Goal: Information Seeking & Learning: Learn about a topic

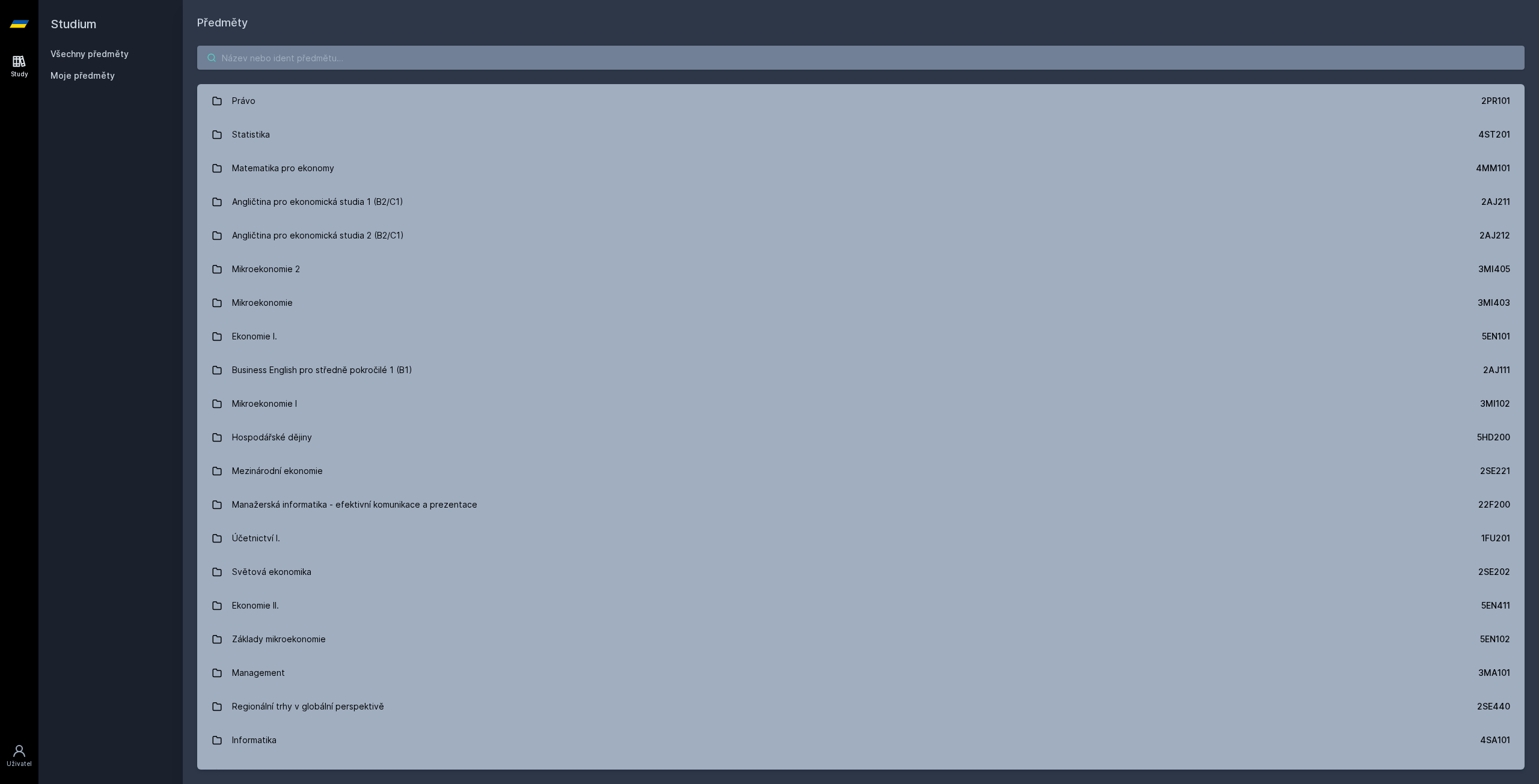
click at [244, 63] on input "search" at bounding box center [861, 58] width 1327 height 24
drag, startPoint x: 208, startPoint y: 98, endPoint x: 309, endPoint y: 38, distance: 117.5
click at [304, 48] on input "search" at bounding box center [861, 58] width 1327 height 24
drag, startPoint x: 285, startPoint y: 69, endPoint x: 282, endPoint y: 59, distance: 10.4
click at [282, 59] on input "search" at bounding box center [861, 58] width 1327 height 24
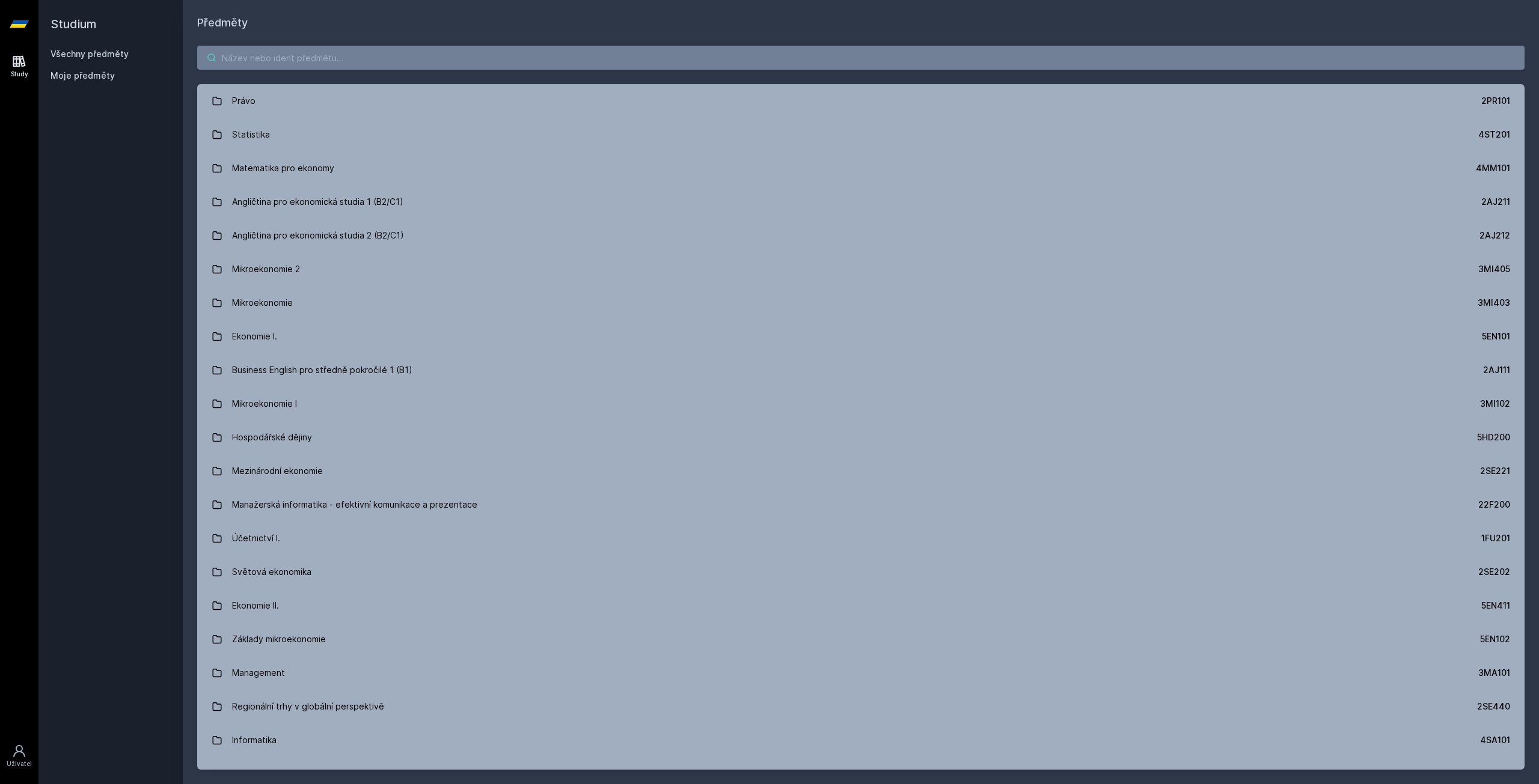
click at [281, 59] on input "search" at bounding box center [861, 58] width 1327 height 24
click at [281, 60] on input "search" at bounding box center [861, 58] width 1327 height 24
drag, startPoint x: 281, startPoint y: 60, endPoint x: 280, endPoint y: 67, distance: 7.1
click at [280, 67] on input "search" at bounding box center [861, 58] width 1327 height 24
click at [281, 57] on input "search" at bounding box center [861, 58] width 1327 height 24
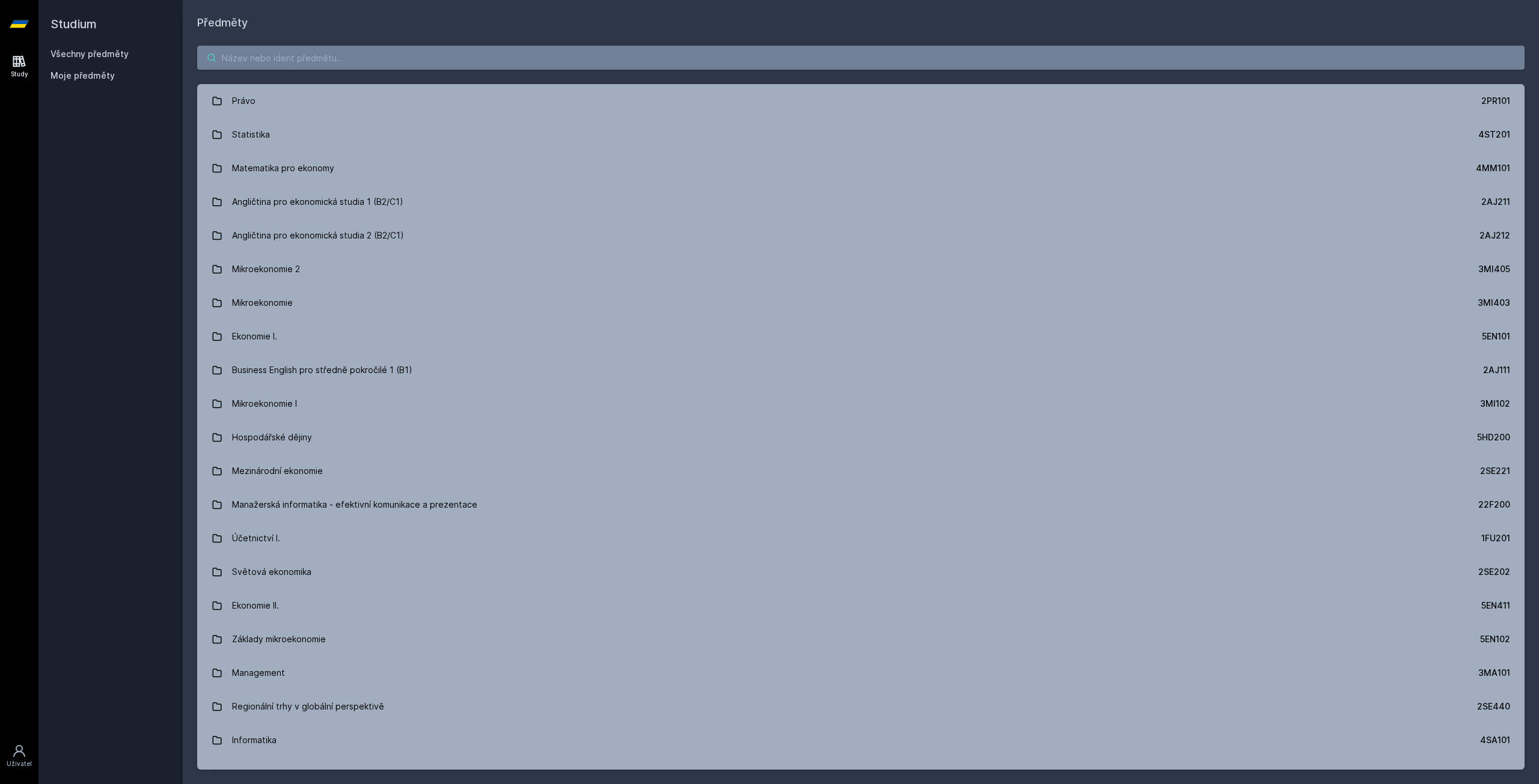
click at [282, 49] on input "search" at bounding box center [861, 58] width 1327 height 24
click at [280, 56] on input "search" at bounding box center [861, 58] width 1327 height 24
click at [280, 56] on input "search" at bounding box center [861, 58] width 1327 height 24
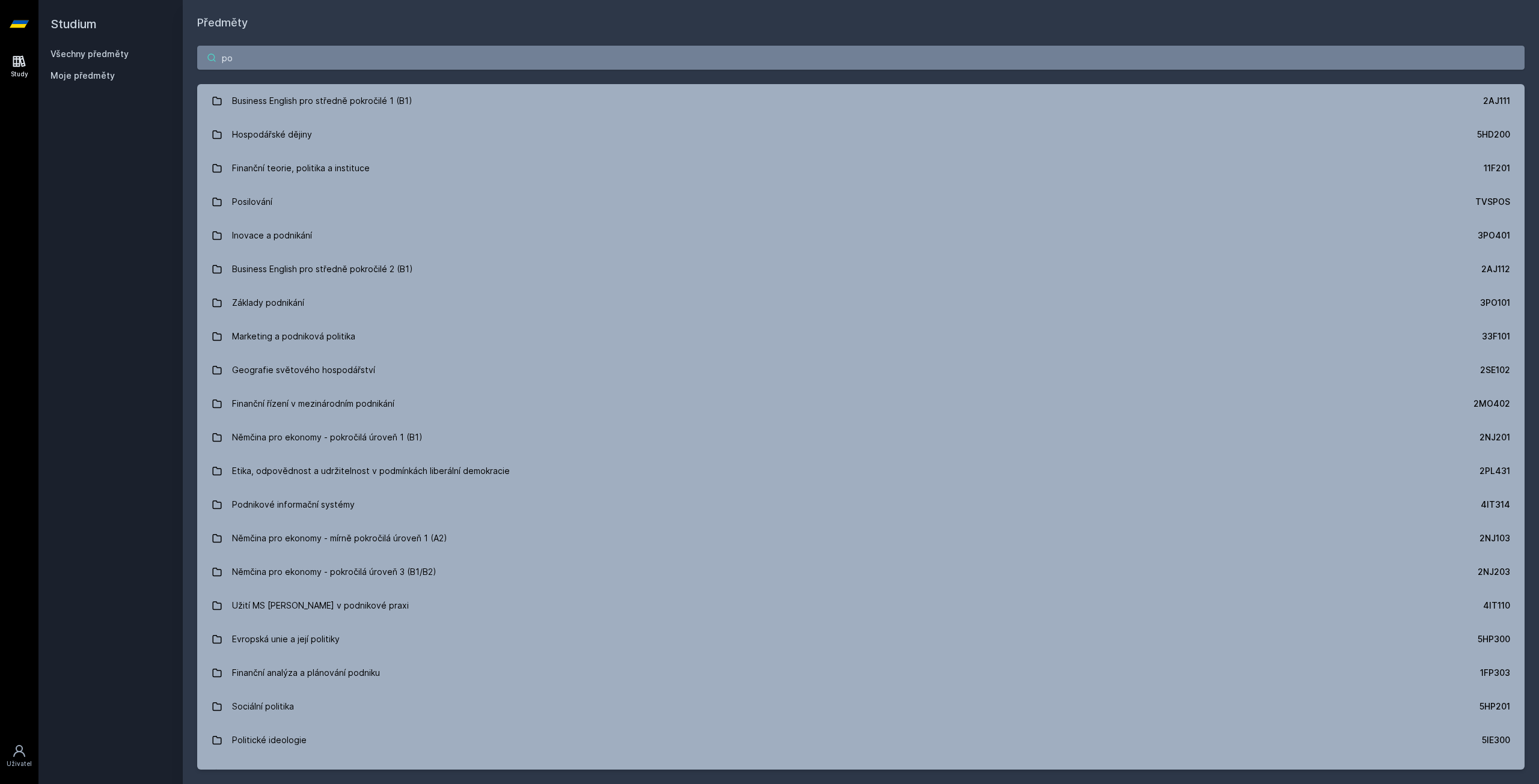
type input "p"
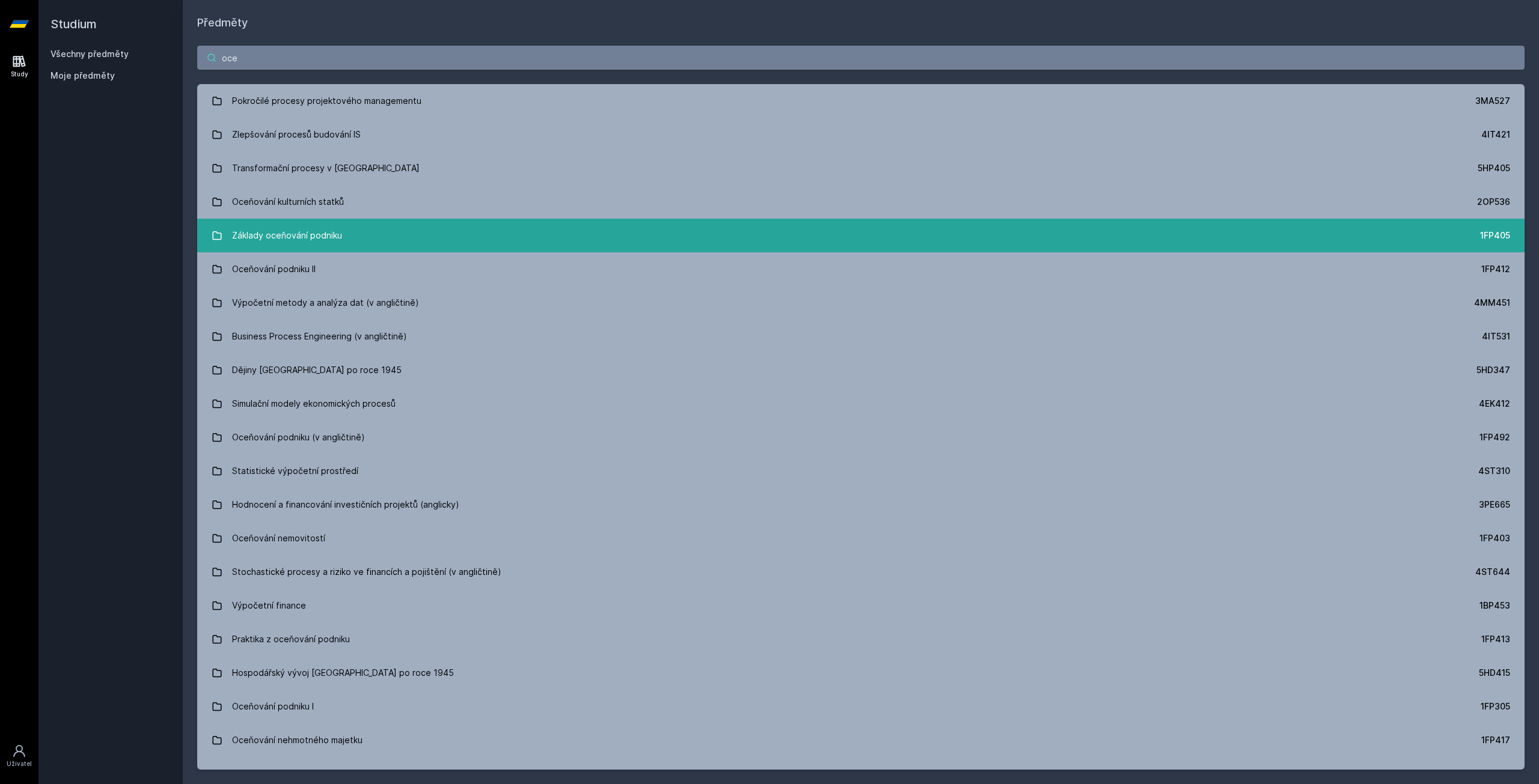
type input "oce"
click at [429, 241] on link "Základy oceňování podniku 1FP405" at bounding box center [861, 235] width 1327 height 34
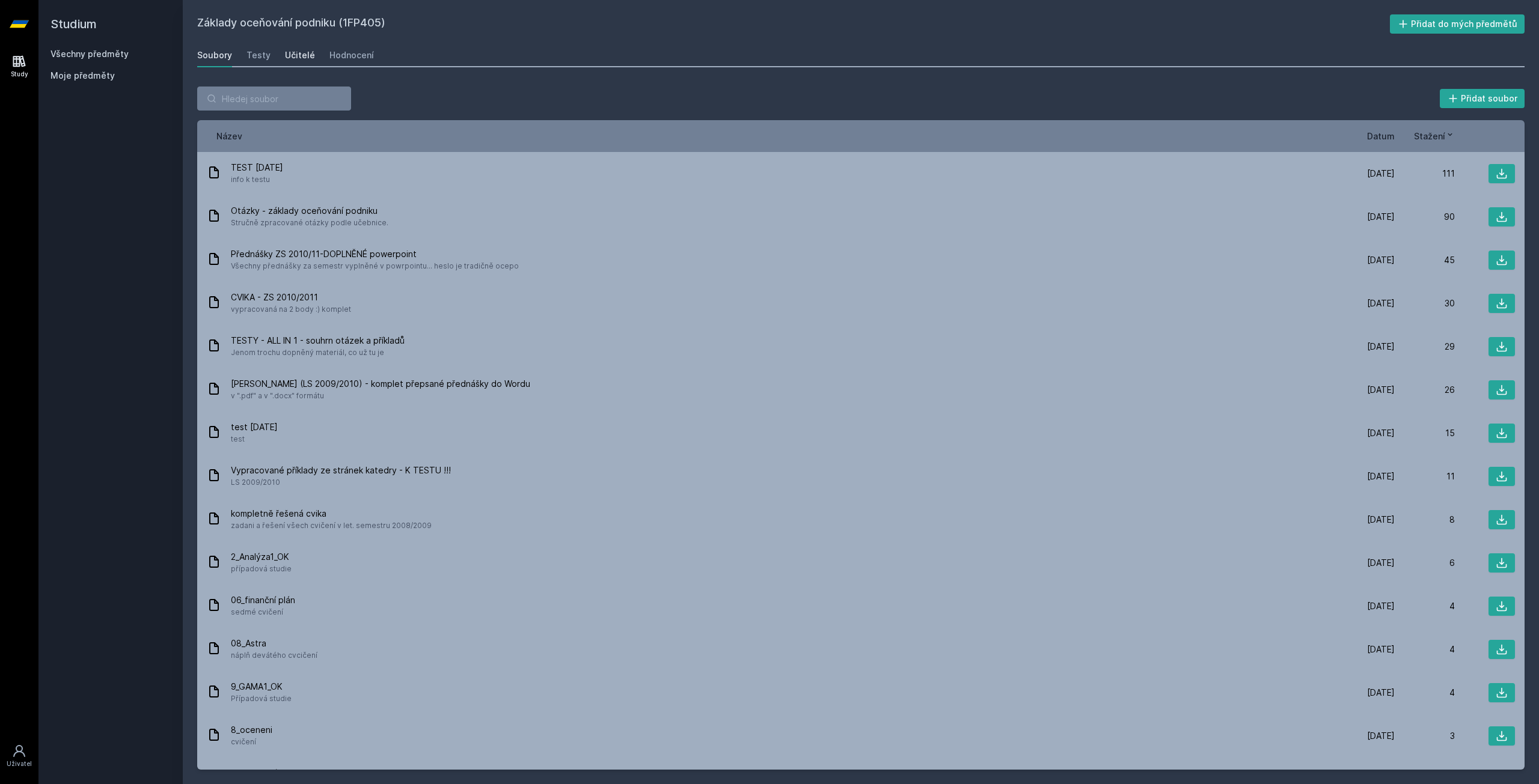
click at [303, 59] on div "Učitelé" at bounding box center [300, 56] width 30 height 12
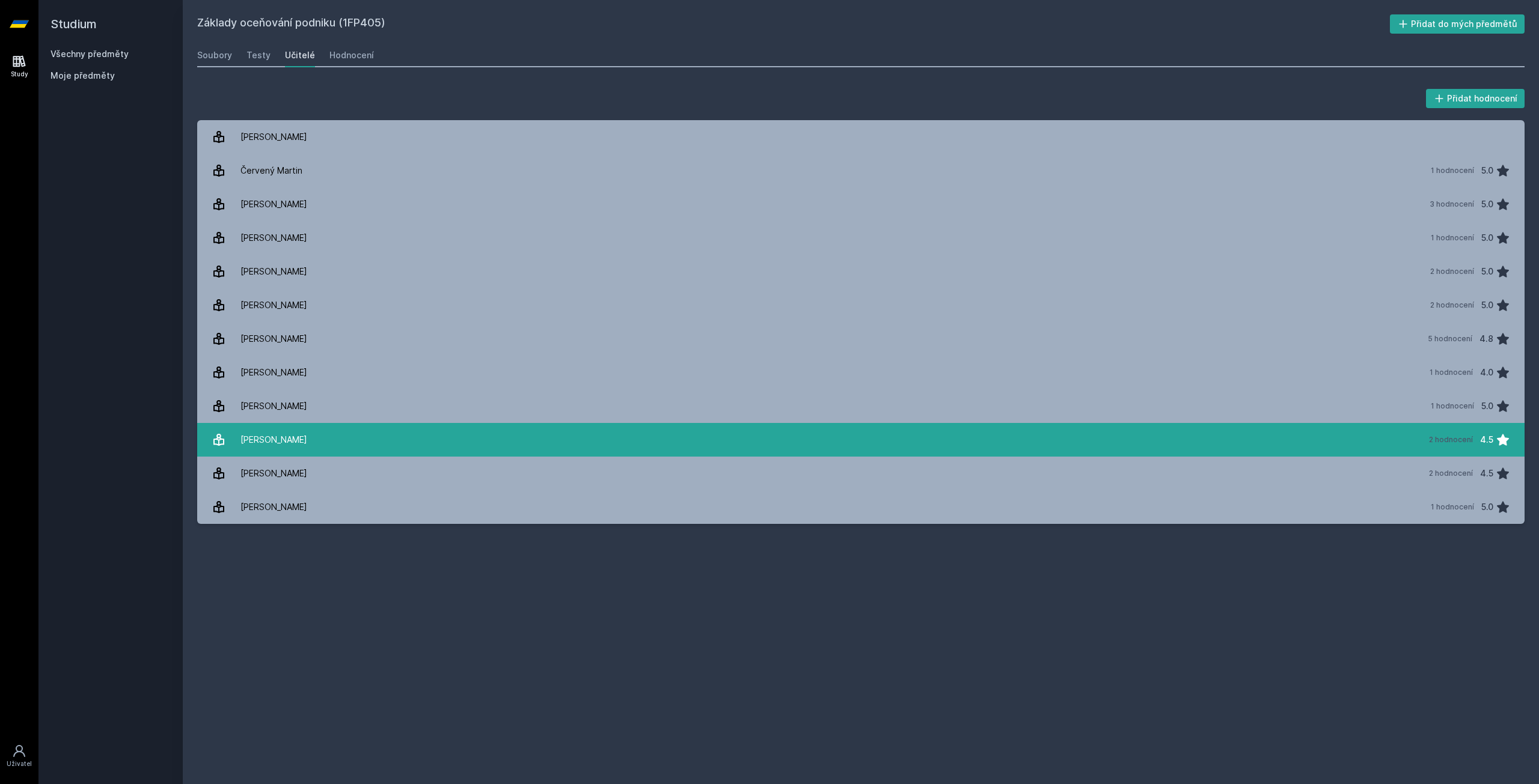
click at [457, 445] on link "[PERSON_NAME] 2 hodnocení 4.5" at bounding box center [861, 439] width 1327 height 34
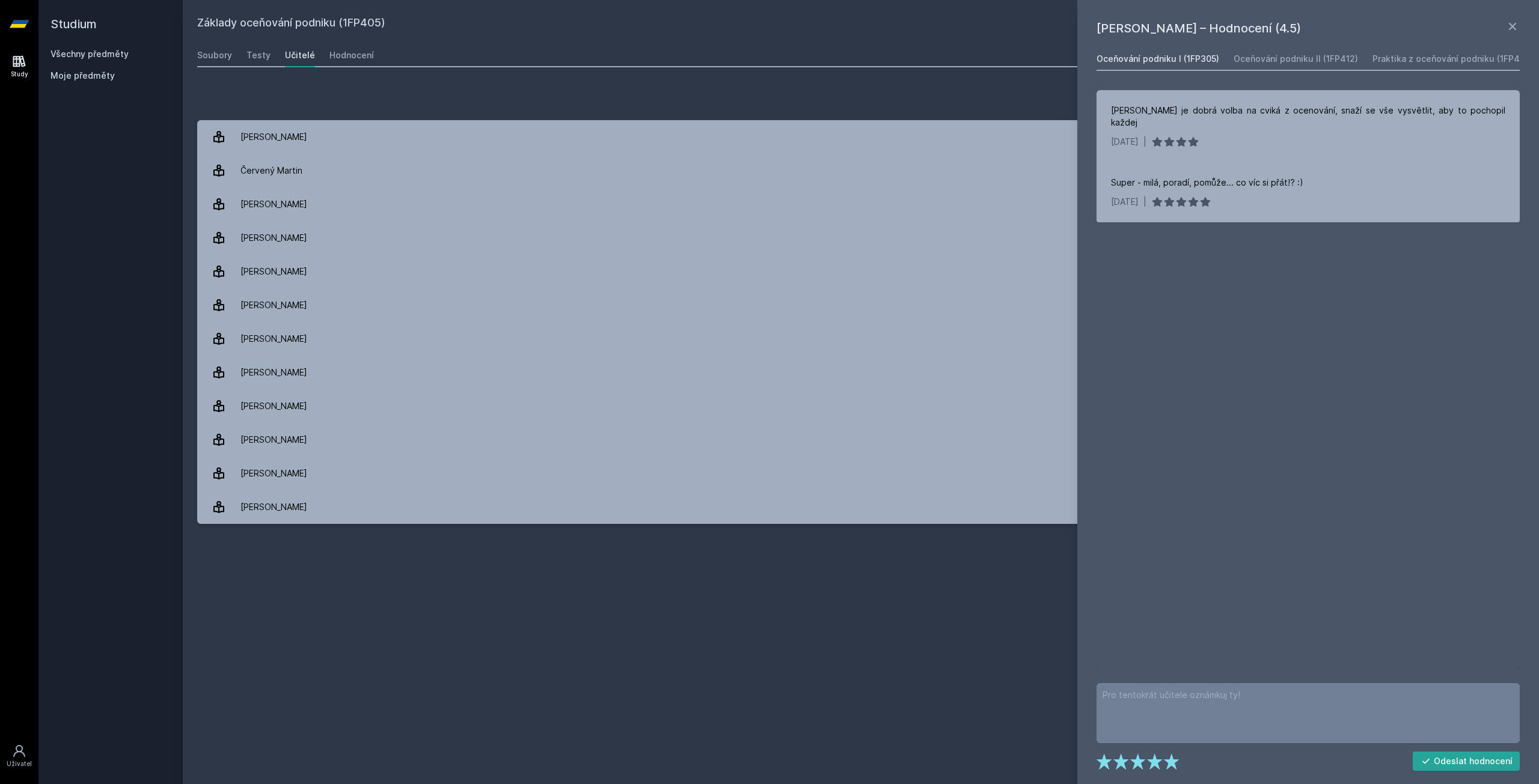
click at [1193, 63] on div "Oceňování podniku I (1FP305)" at bounding box center [1157, 59] width 122 height 12
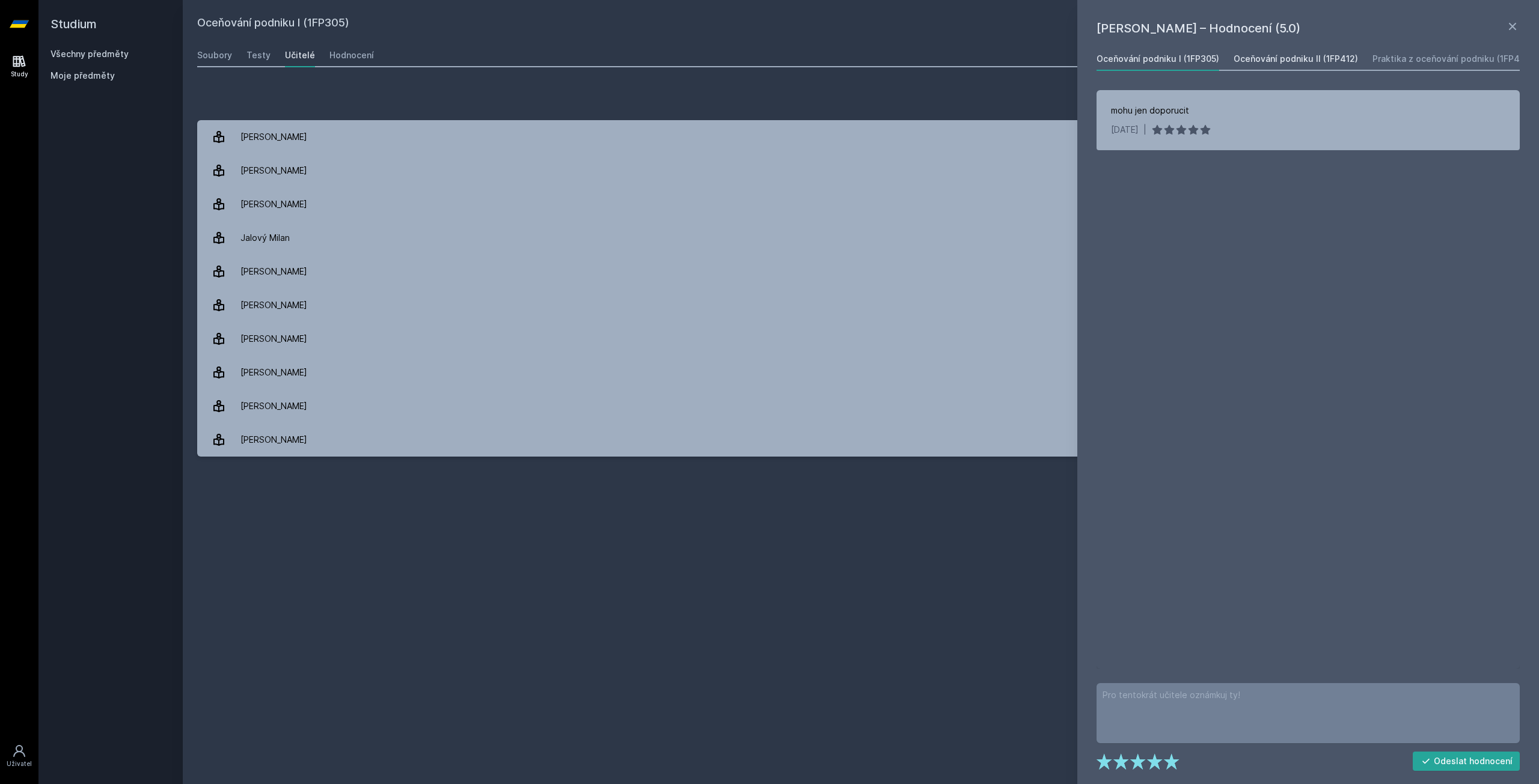
click at [1268, 55] on div "Oceňování podniku II (1FP412)" at bounding box center [1295, 59] width 124 height 12
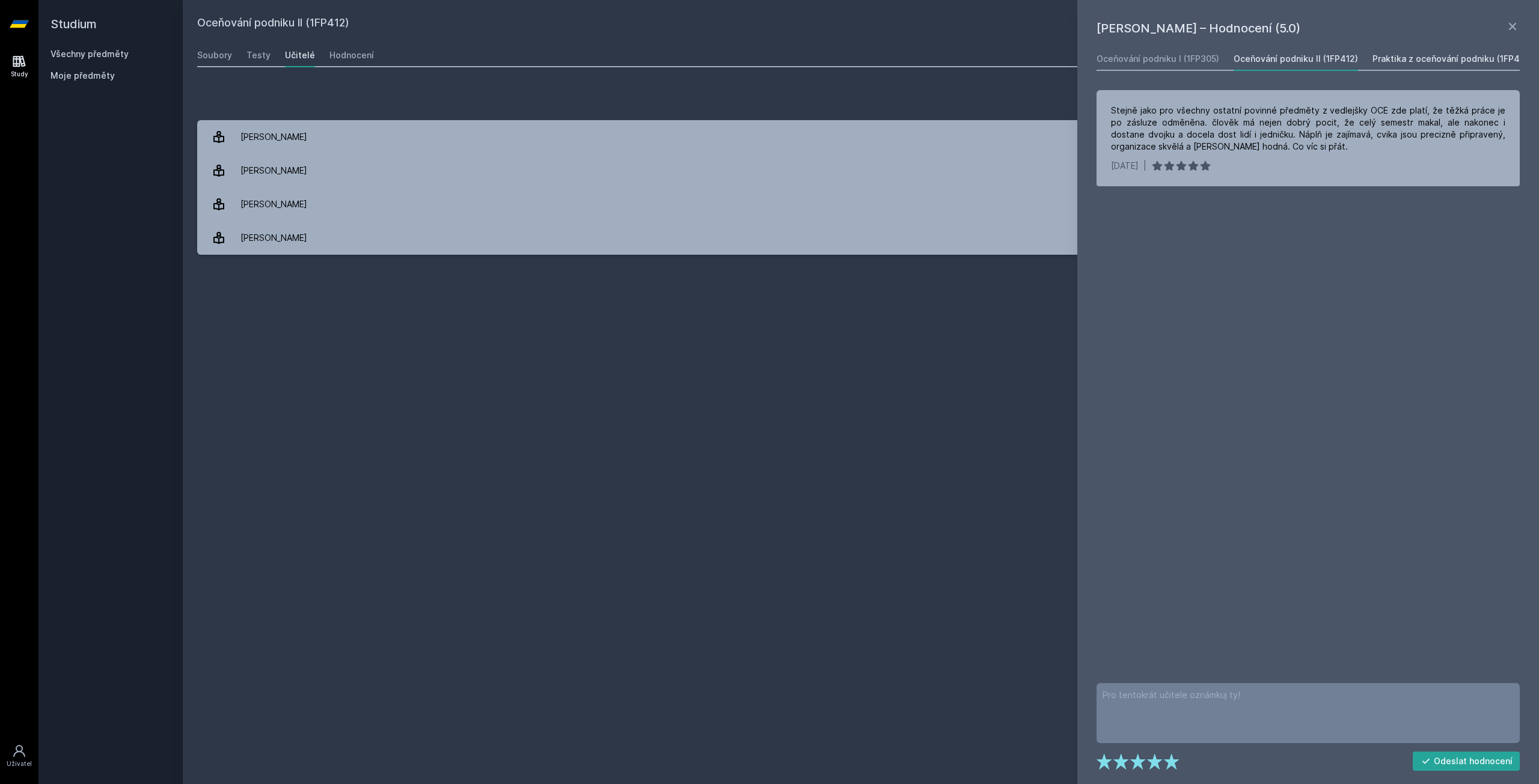
click at [1386, 56] on div "Praktika z oceňování podniku (1FP413)" at bounding box center [1451, 59] width 159 height 12
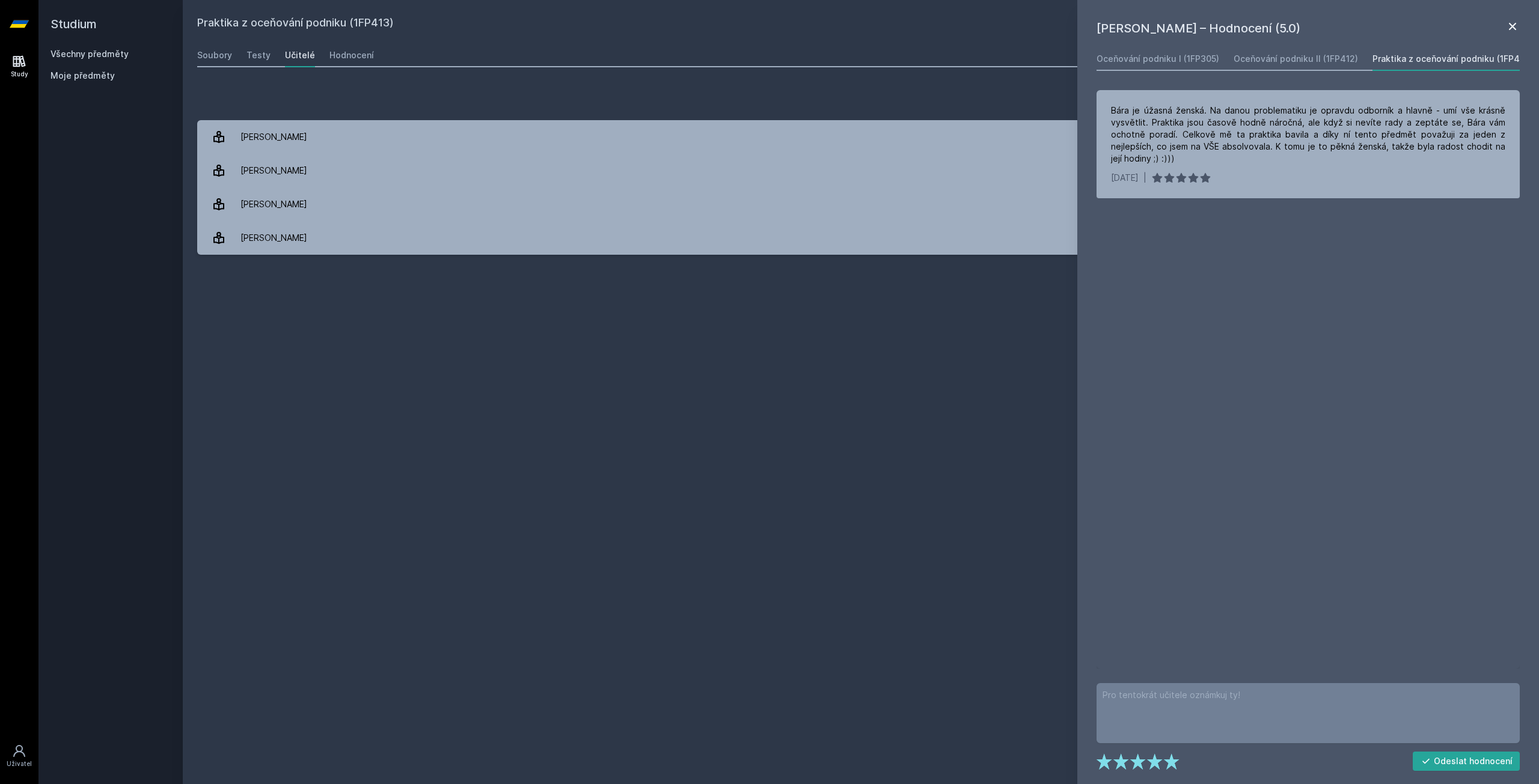
click at [1519, 24] on icon at bounding box center [1512, 26] width 15 height 15
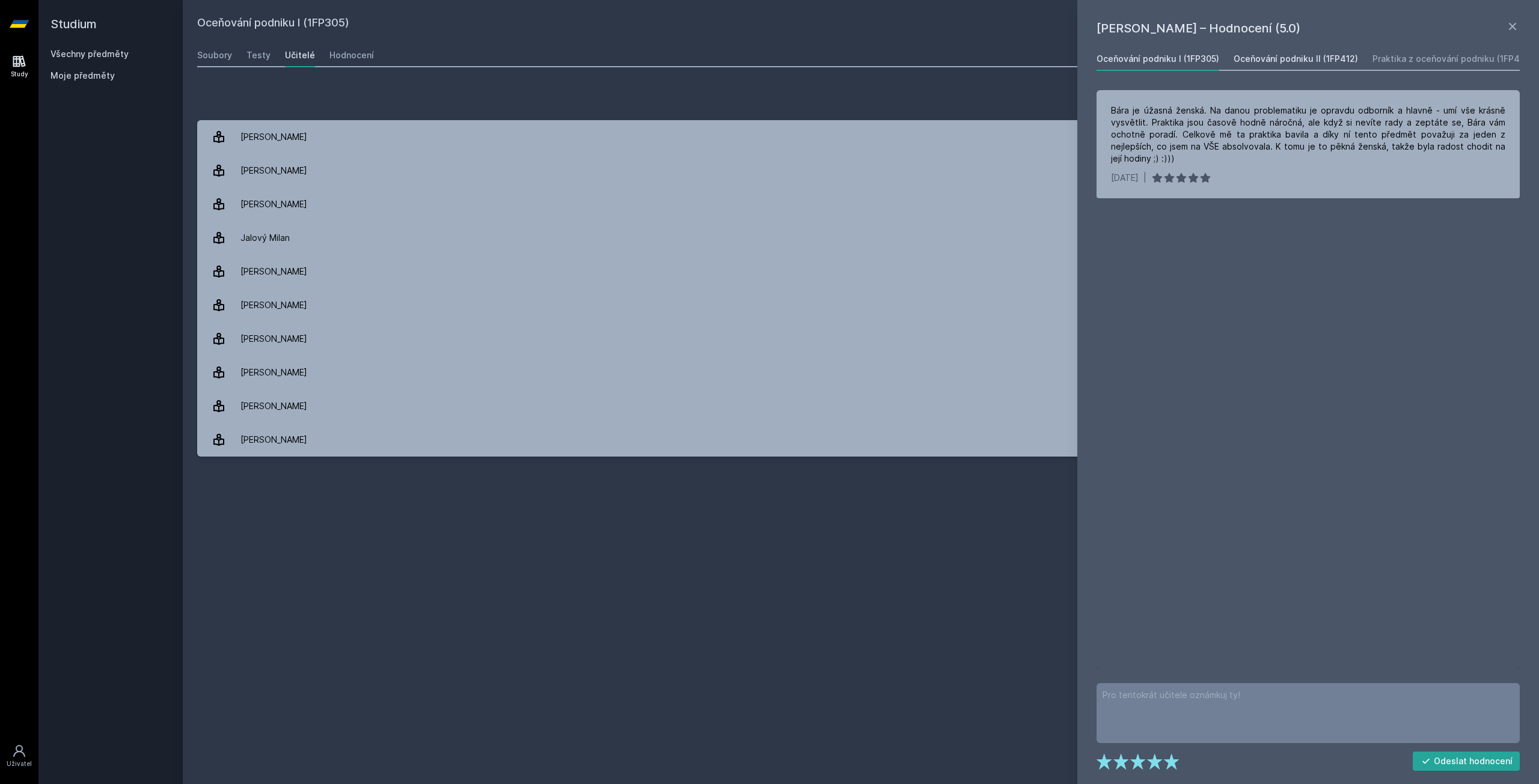
click at [1324, 53] on div "Oceňování podniku II (1FP412)" at bounding box center [1295, 59] width 124 height 12
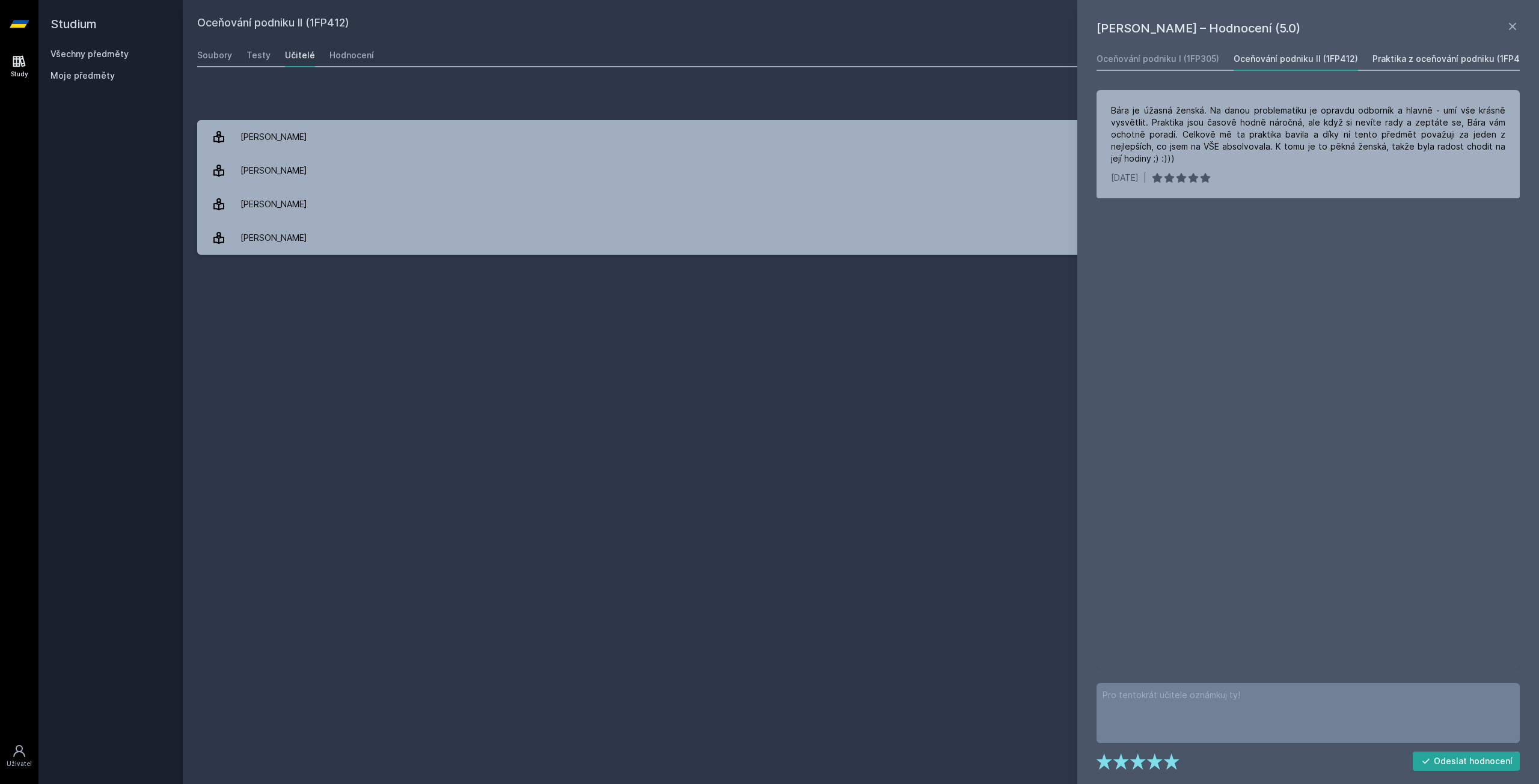
click at [1436, 62] on div "Praktika z oceňování podniku (1FP413)" at bounding box center [1451, 59] width 159 height 12
click at [1212, 60] on div "Oceňování podniku I (1FP305)" at bounding box center [1157, 59] width 122 height 12
